Goal: Task Accomplishment & Management: Manage account settings

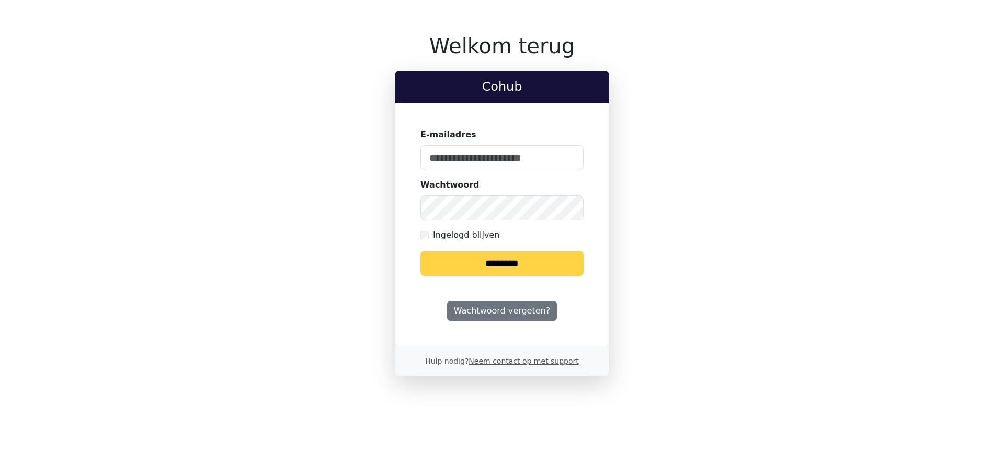
type input "**********"
click at [503, 265] on input "********" at bounding box center [501, 263] width 163 height 25
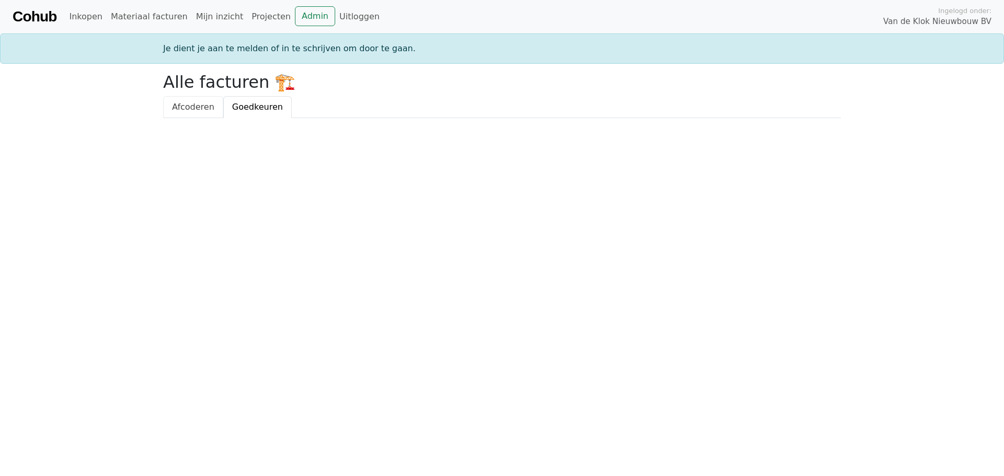
click at [194, 109] on span "Afcoderen" at bounding box center [193, 107] width 42 height 10
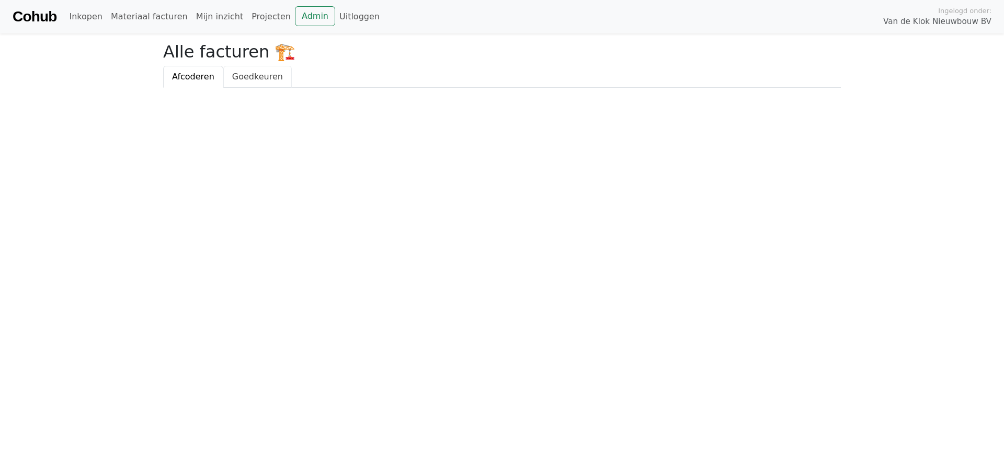
click at [248, 78] on span "Goedkeuren" at bounding box center [257, 77] width 51 height 10
